Goal: Task Accomplishment & Management: Use online tool/utility

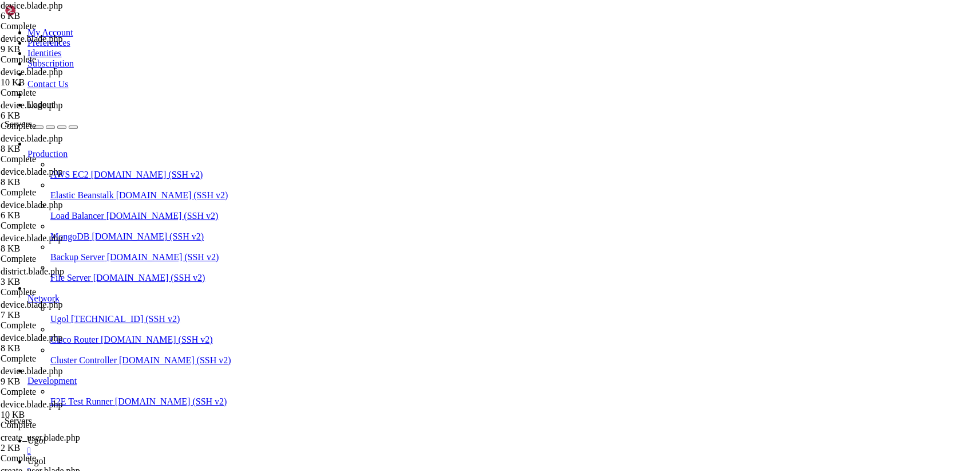
type input "/var/www/my-old-laravel-app/resources/views"
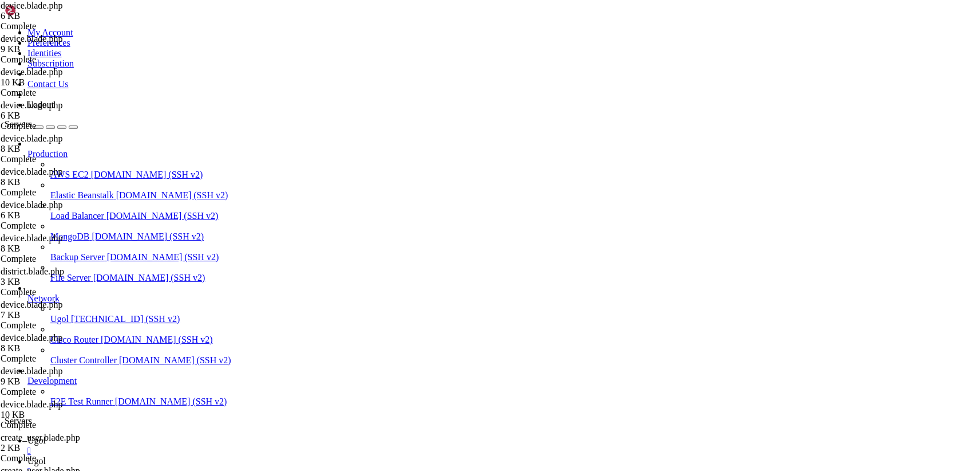
drag, startPoint x: 170, startPoint y: 53, endPoint x: 491, endPoint y: 500, distance: 550.7
type textarea "</style> @endsection"
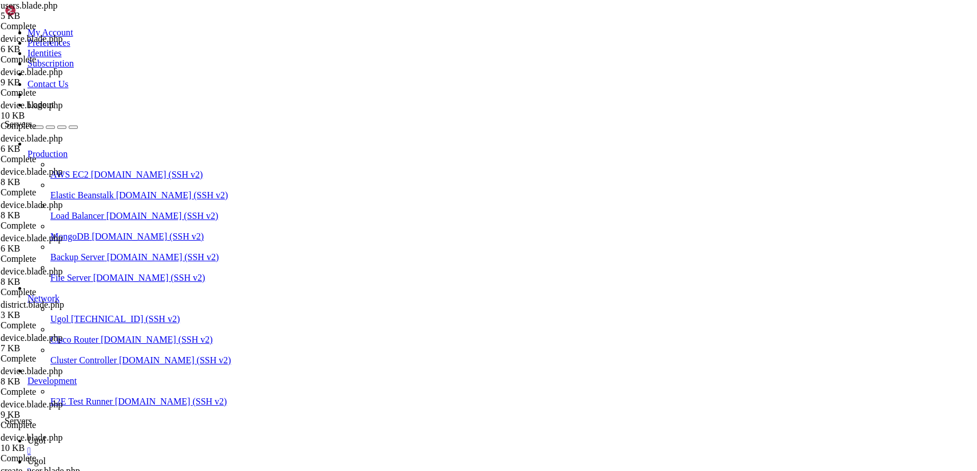
type input "/var/www/my-old-laravel-app/resources/views/includes"
drag, startPoint x: 170, startPoint y: 55, endPoint x: 475, endPoint y: 500, distance: 539.6
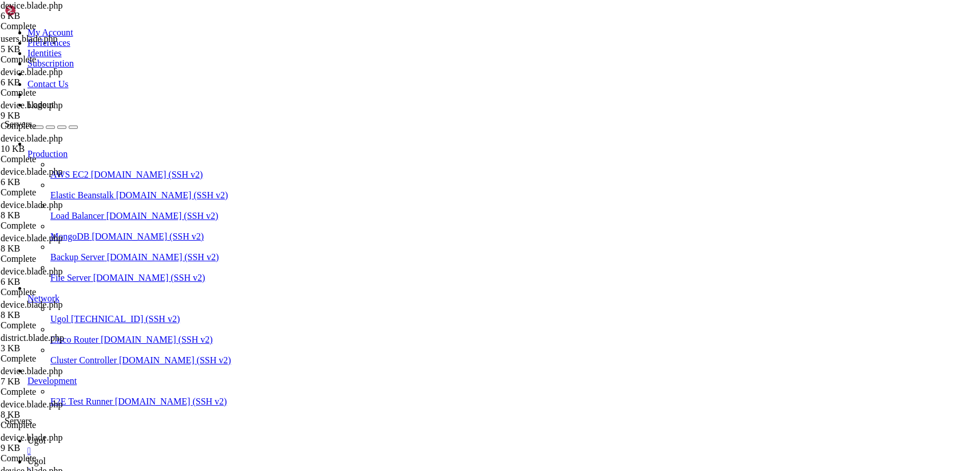
type textarea "@endsection"
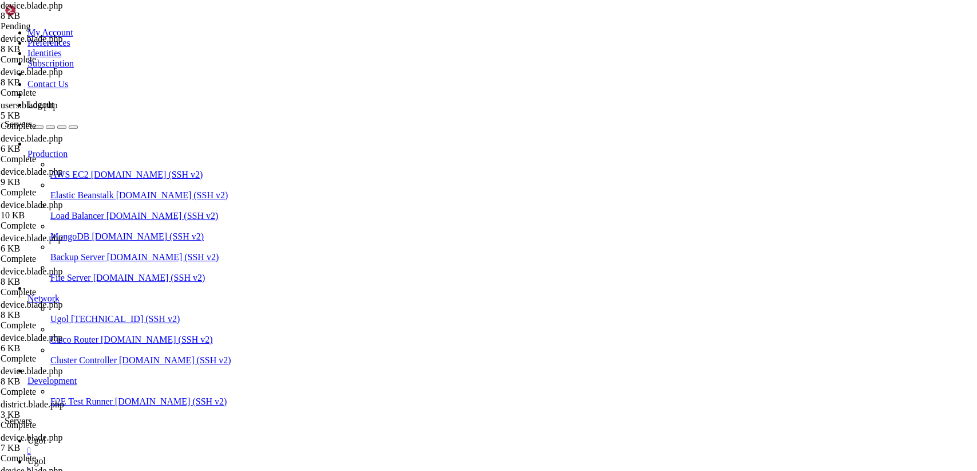
drag, startPoint x: 171, startPoint y: 56, endPoint x: 479, endPoint y: 500, distance: 540.3
paste textarea
type textarea "@endsection"
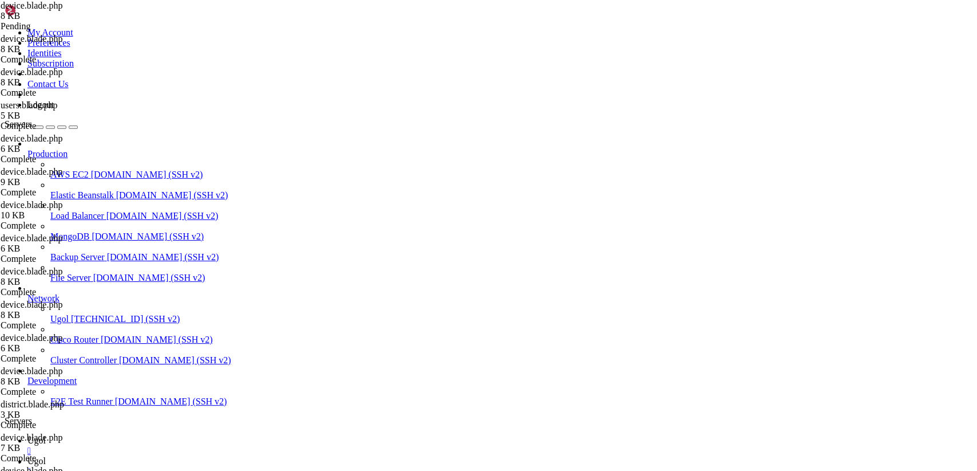
type textarea "@extends('[DOMAIN_NAME]')"
